Goal: Information Seeking & Learning: Learn about a topic

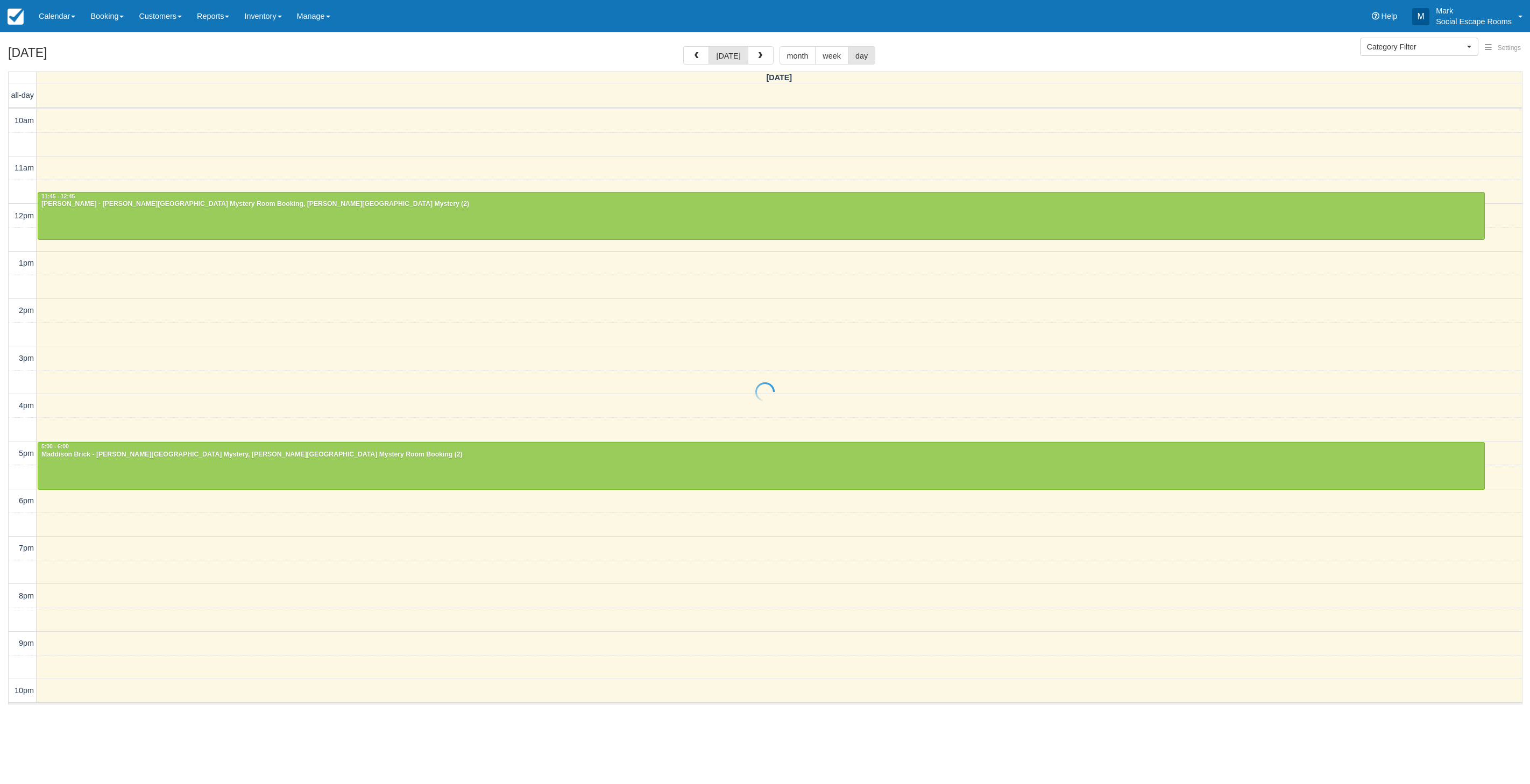
select select
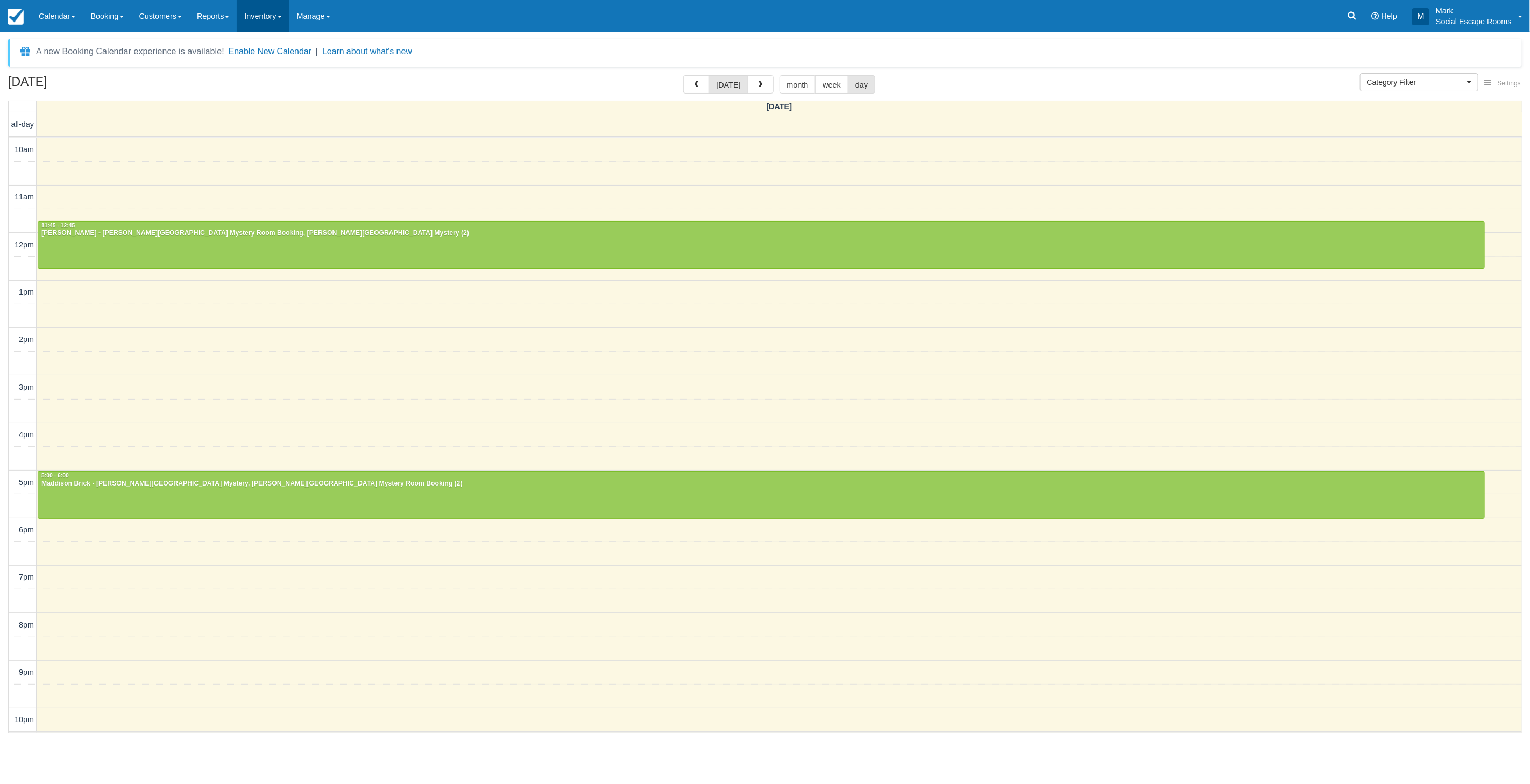
click at [243, 16] on link "Inventory" at bounding box center [263, 16] width 52 height 32
click at [214, 20] on link "Reports" at bounding box center [213, 16] width 47 height 32
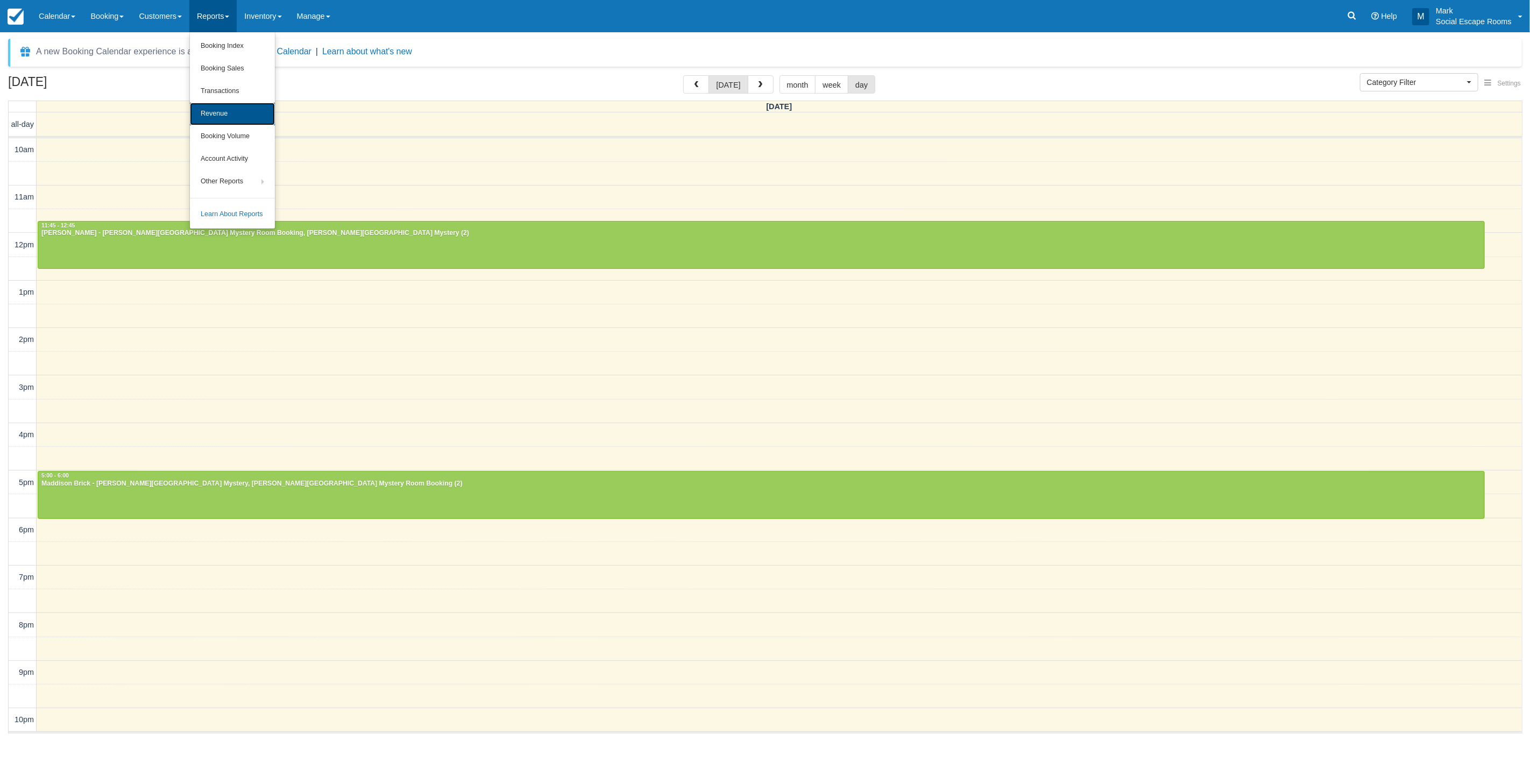
click at [219, 105] on link "Revenue" at bounding box center [233, 114] width 85 height 22
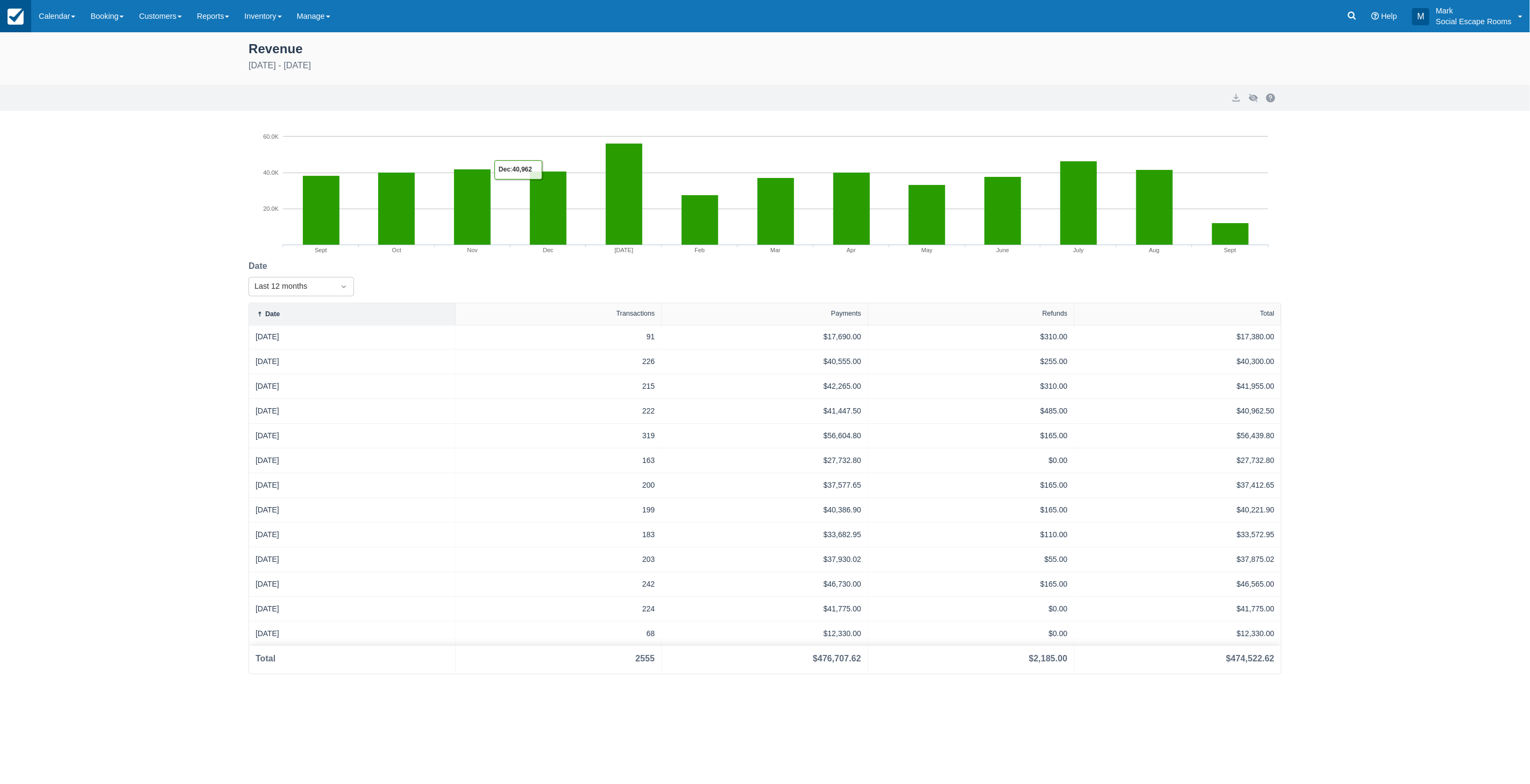
click at [29, 24] on link at bounding box center [15, 16] width 31 height 32
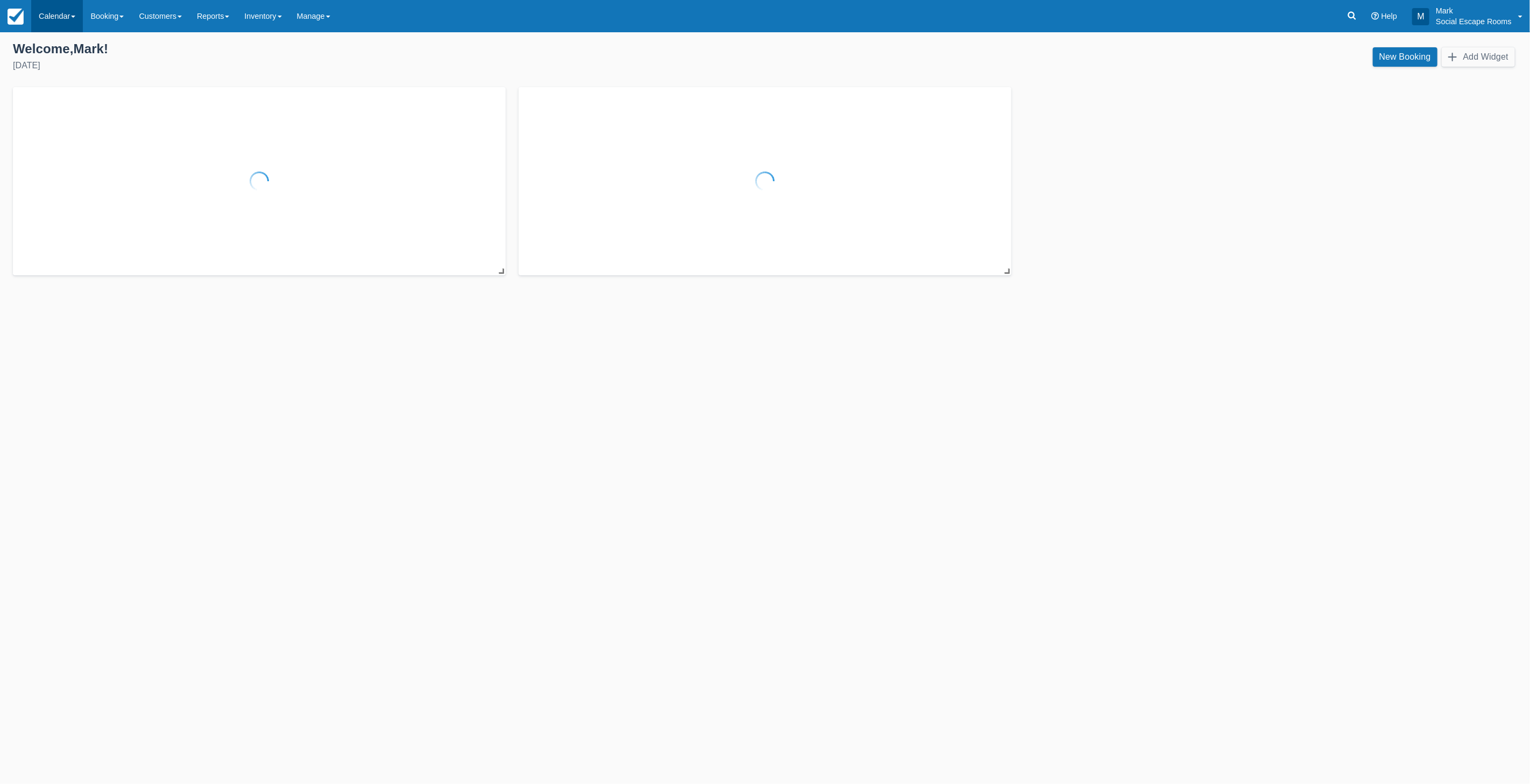
click at [52, 12] on link "Calendar" at bounding box center [57, 16] width 52 height 32
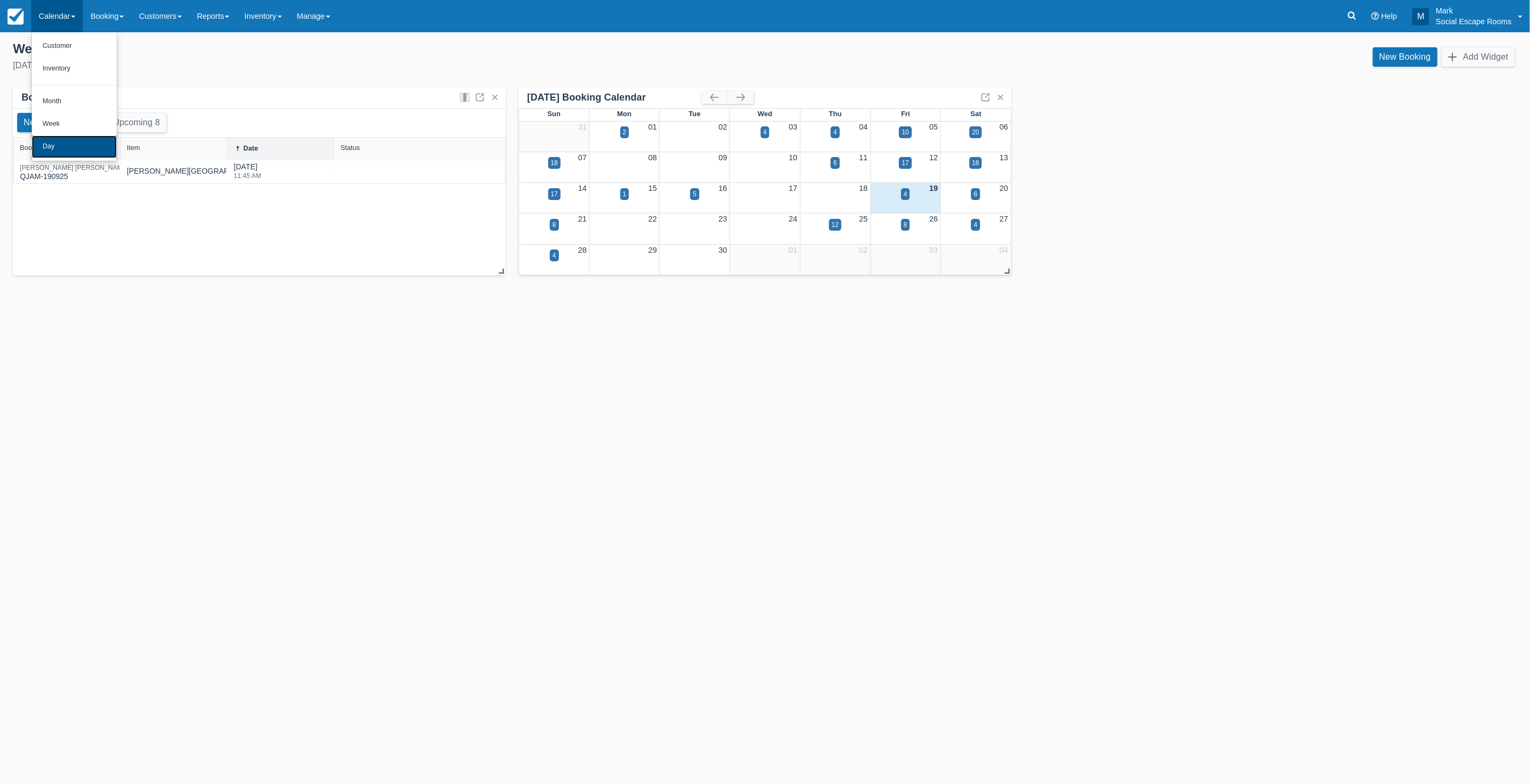
click at [57, 146] on link "Day" at bounding box center [74, 147] width 85 height 22
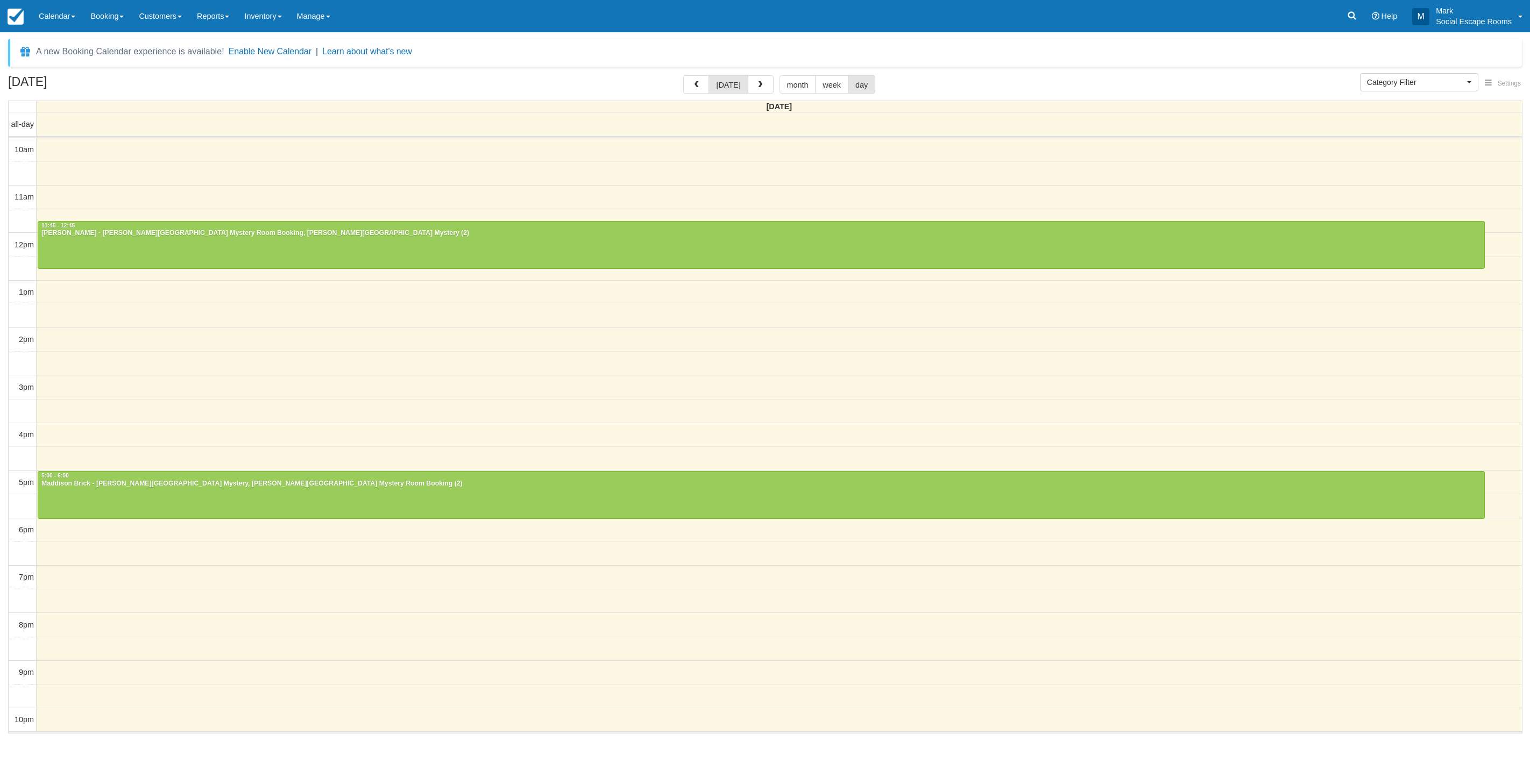
select select
